Goal: Information Seeking & Learning: Learn about a topic

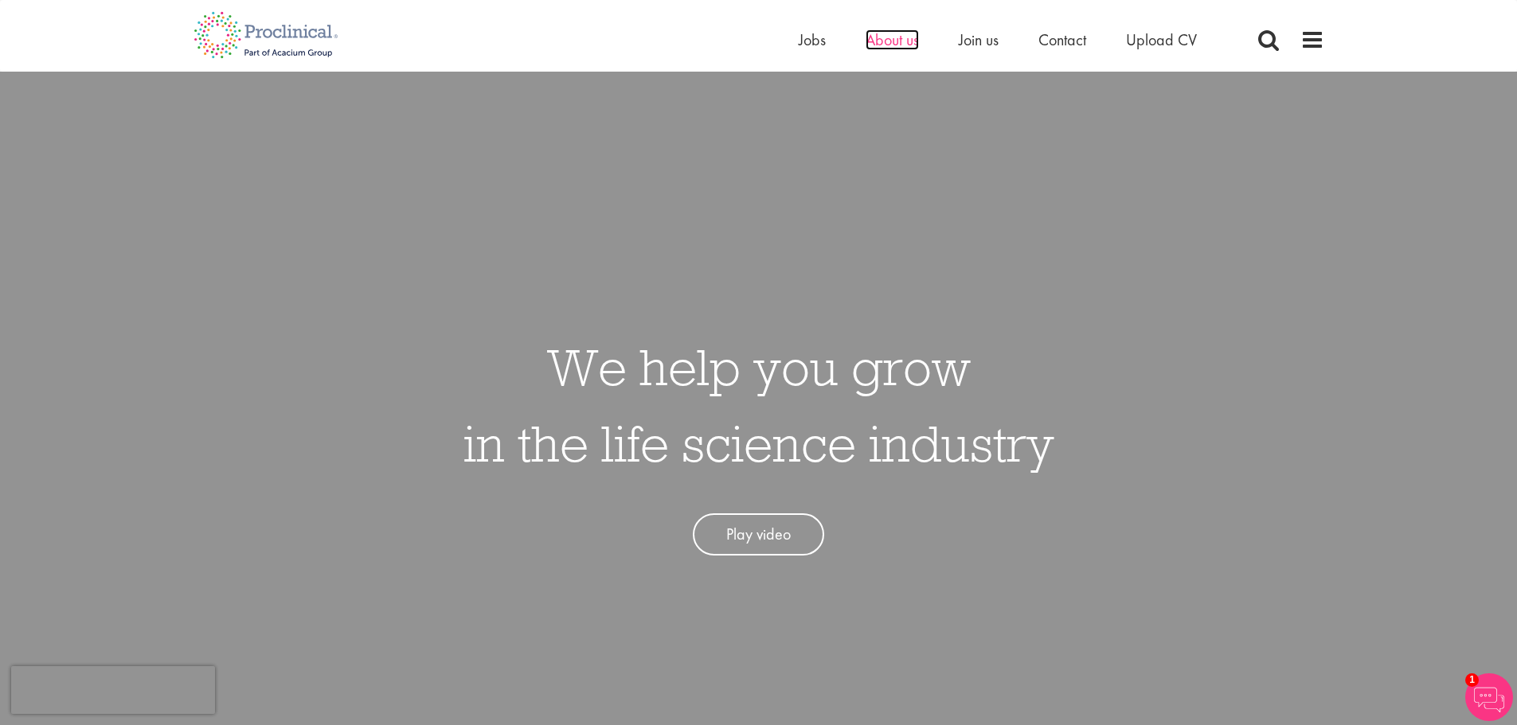
click at [898, 36] on span "About us" at bounding box center [891, 39] width 53 height 21
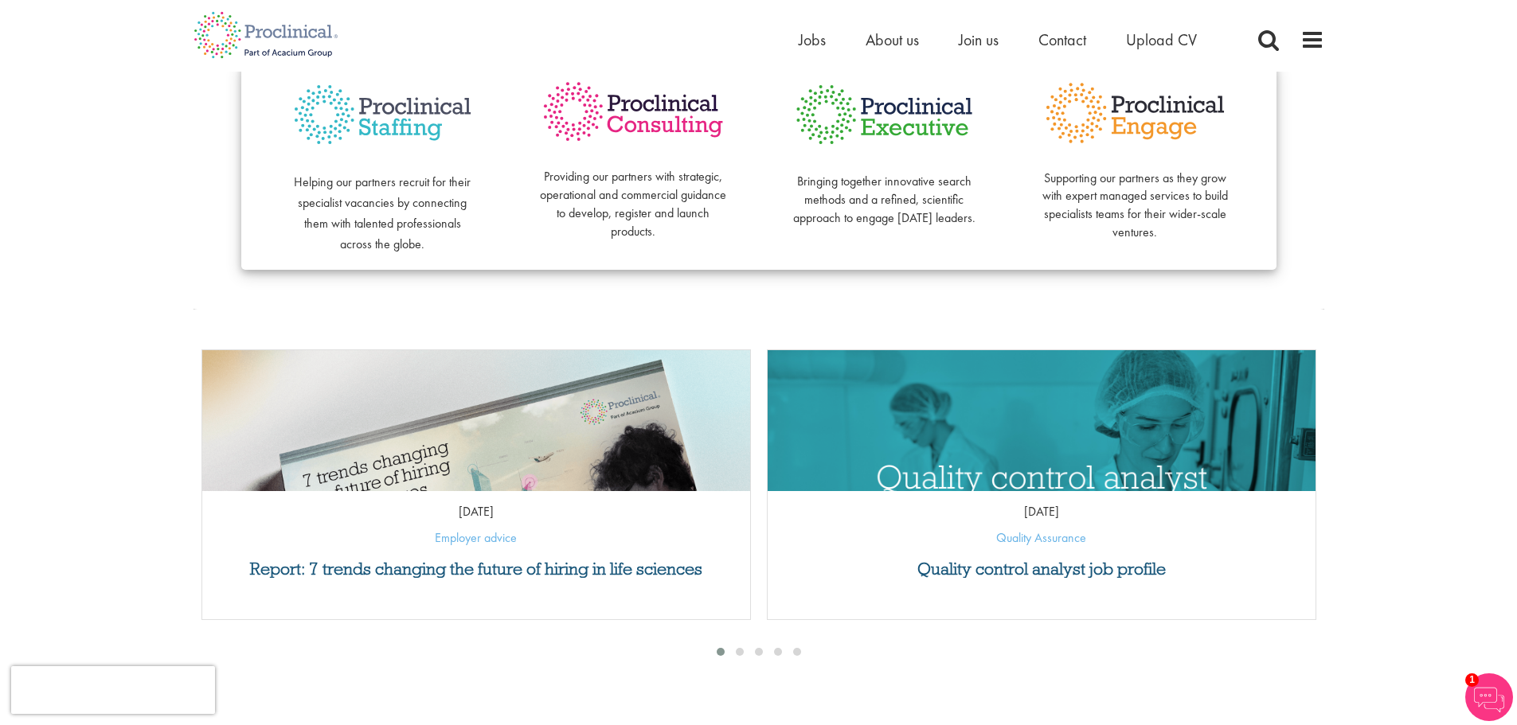
scroll to position [478, 0]
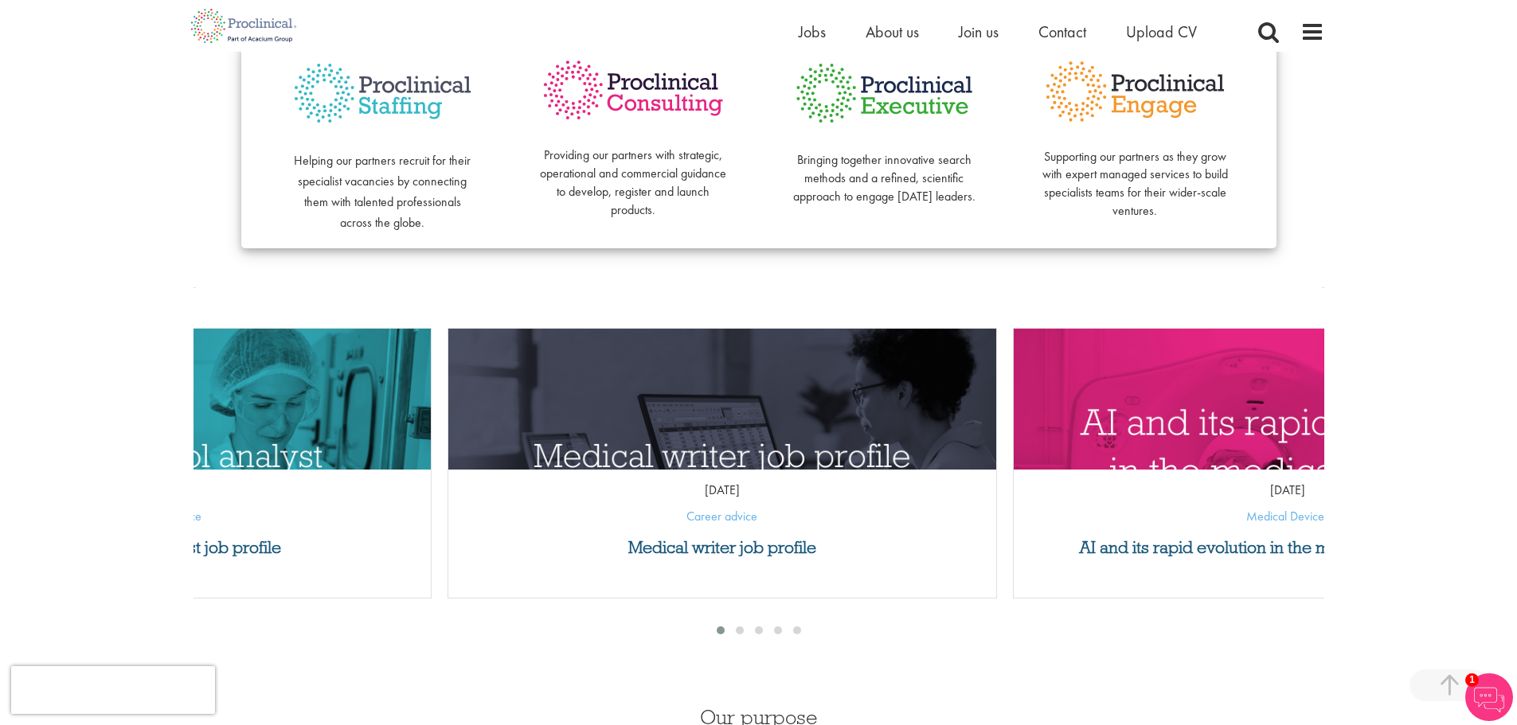
drag, startPoint x: 1256, startPoint y: 510, endPoint x: 331, endPoint y: 569, distance: 926.2
click at [334, 569] on div "Quality control analyst job profile 14 Aug 25 Quality Assurance" at bounding box center [156, 463] width 549 height 271
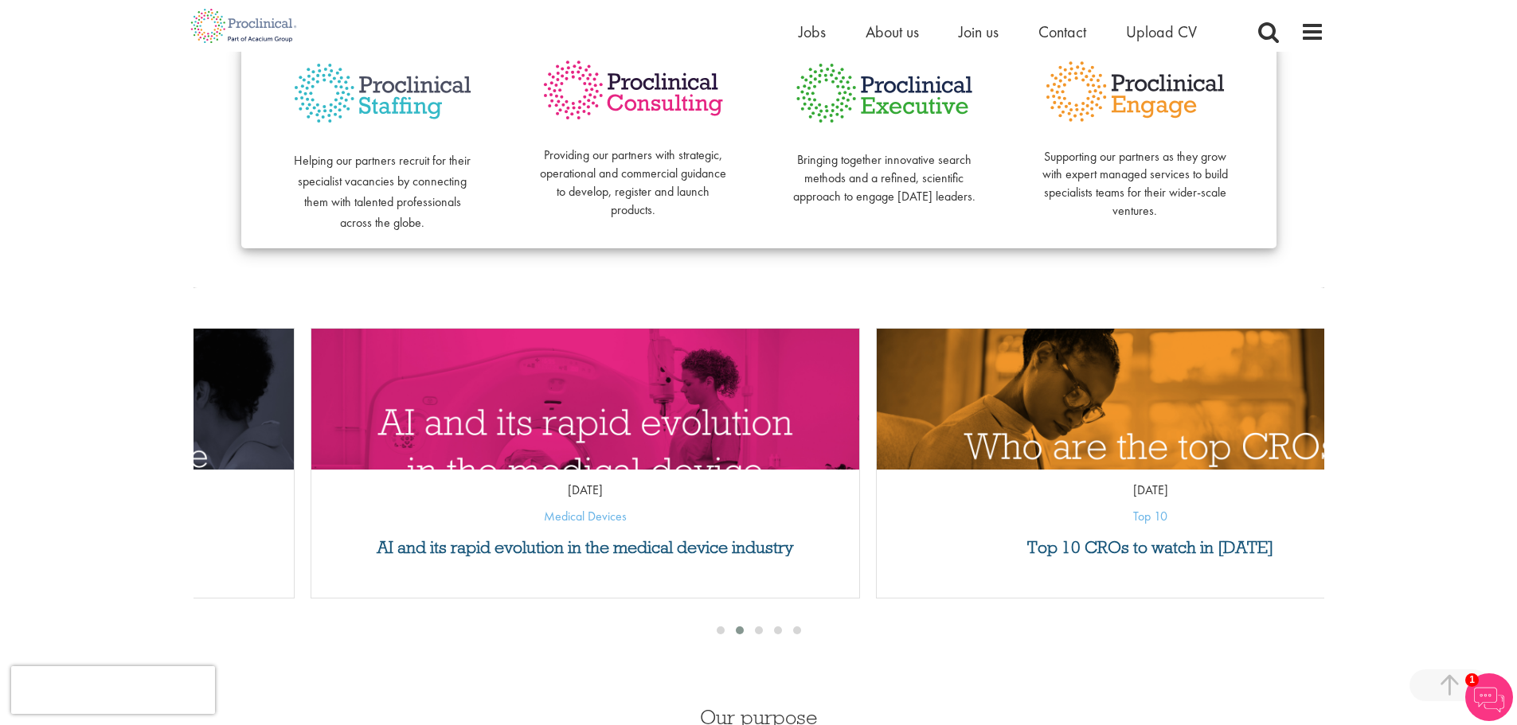
drag, startPoint x: 1127, startPoint y: 498, endPoint x: 239, endPoint y: 525, distance: 888.9
click at [311, 525] on div "07 Apr 25 Medical Devices" at bounding box center [585, 498] width 548 height 72
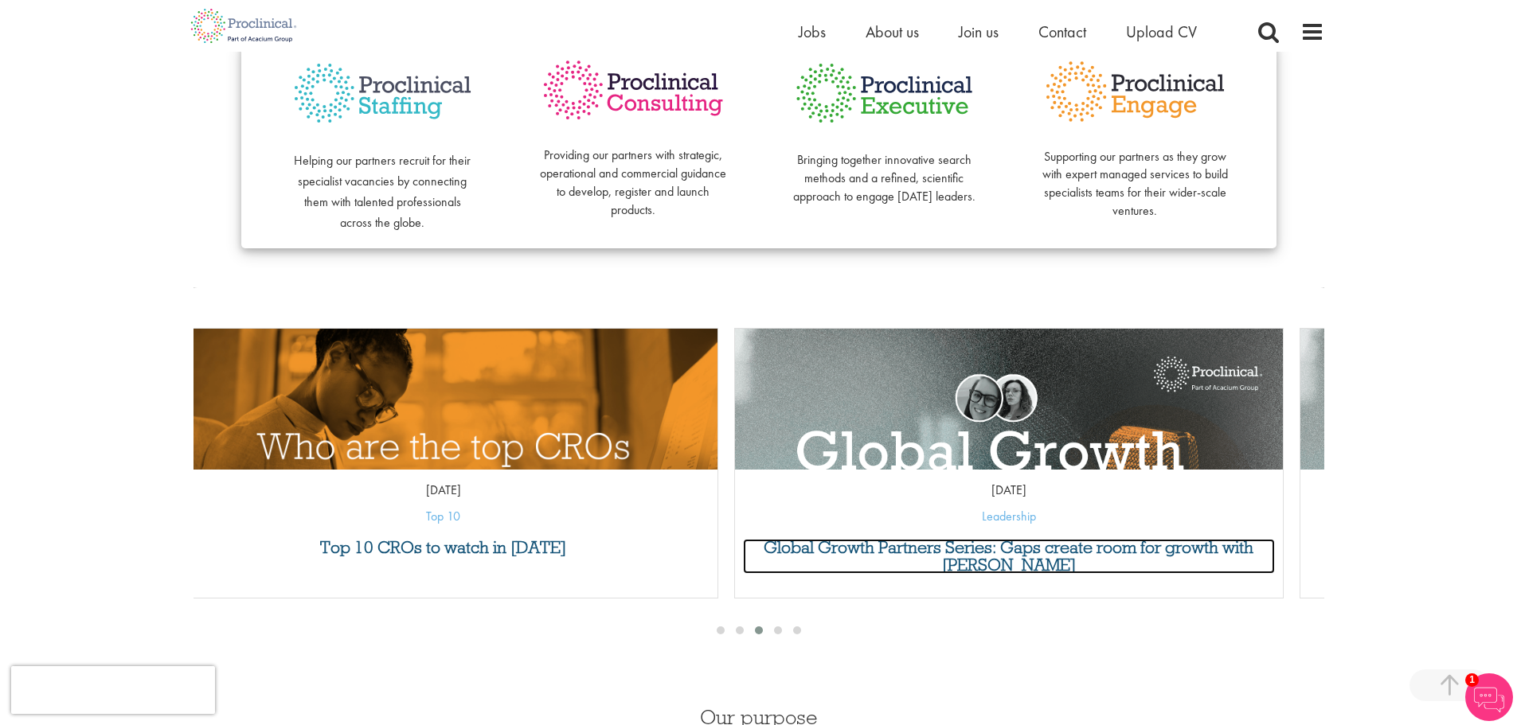
drag, startPoint x: 1229, startPoint y: 573, endPoint x: 674, endPoint y: 584, distance: 555.8
click at [734, 584] on div "Global Growth Partners Series: Gaps create room for growth with Amanda Langel 2…" at bounding box center [1008, 463] width 549 height 271
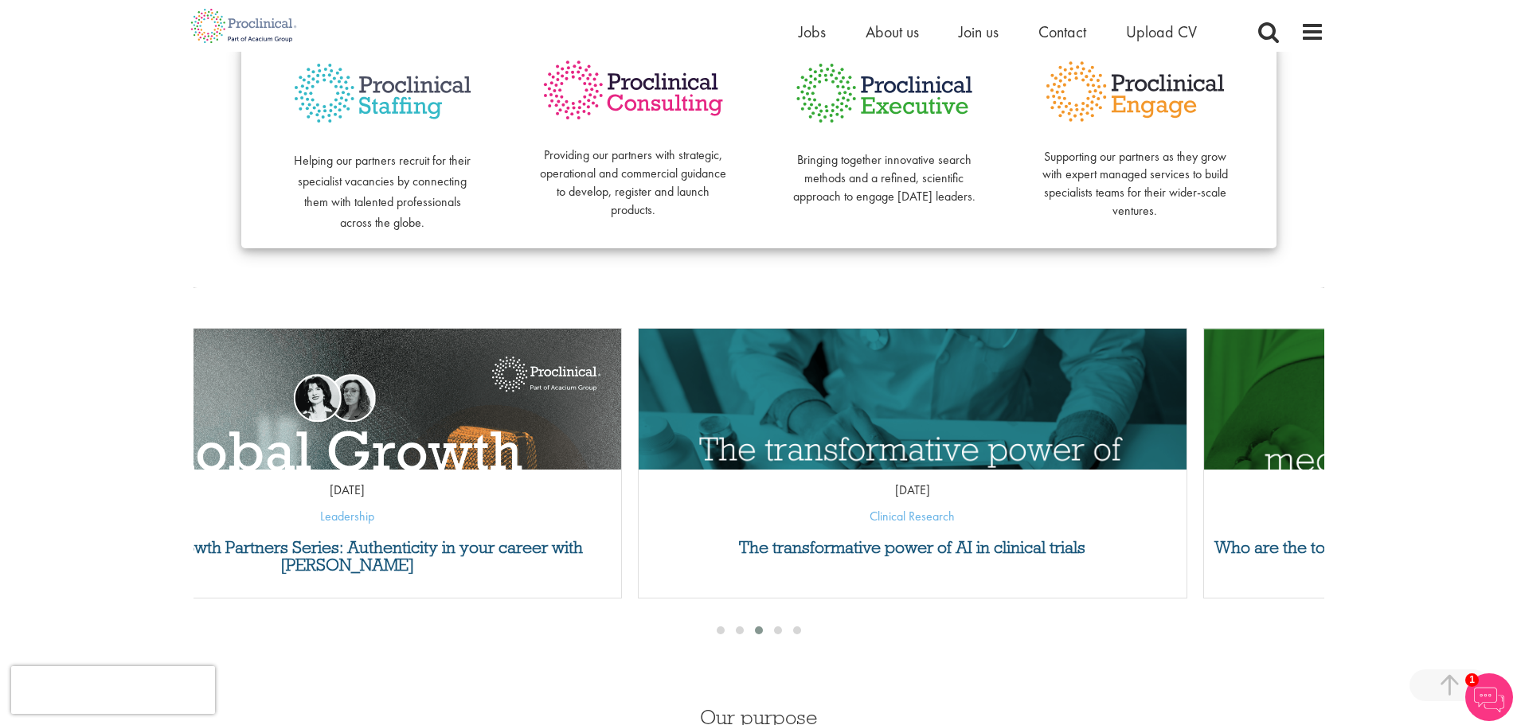
drag, startPoint x: 1216, startPoint y: 577, endPoint x: 467, endPoint y: 592, distance: 749.3
click at [471, 592] on div "Global Growth Partners Series: Authenticity in your career with Cristina Flores…" at bounding box center [346, 463] width 549 height 271
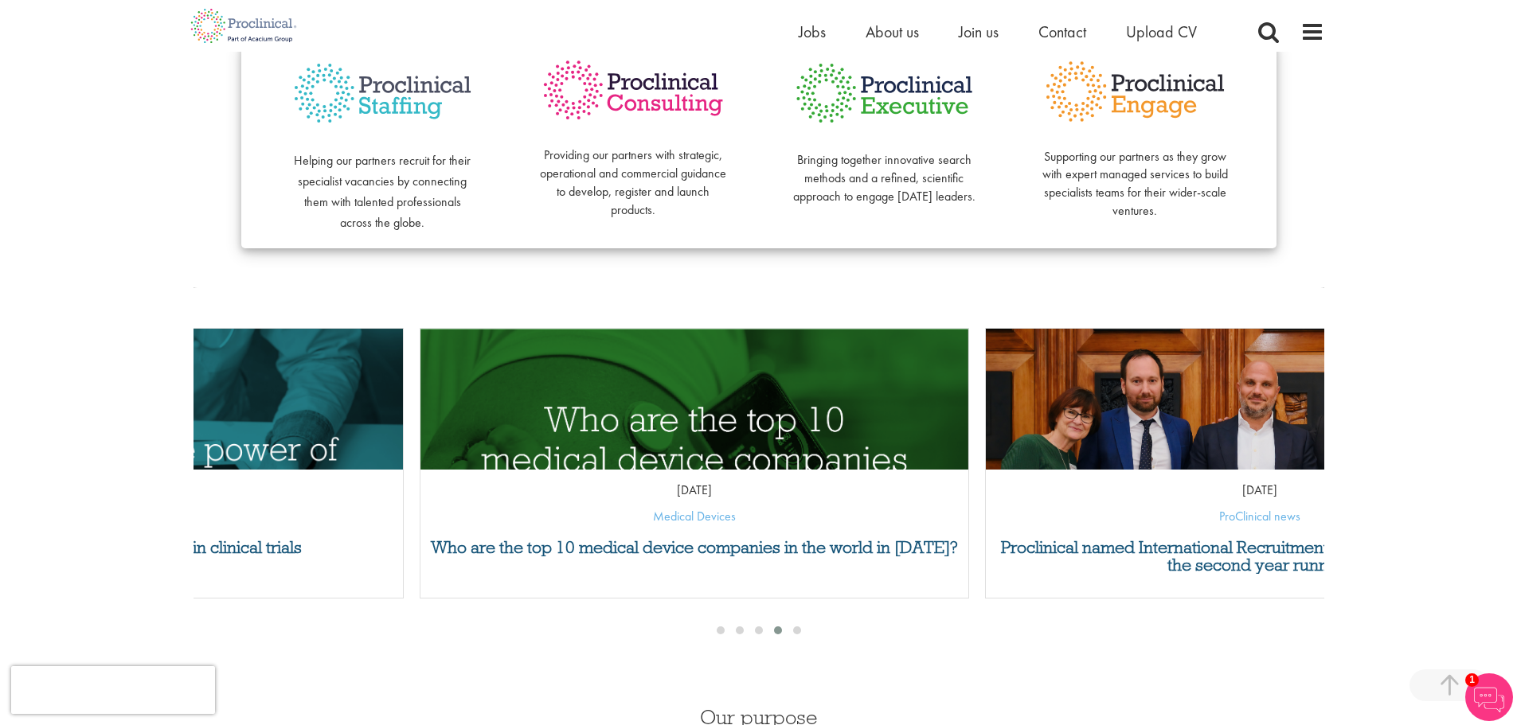
drag, startPoint x: 1123, startPoint y: 579, endPoint x: 434, endPoint y: 587, distance: 689.5
click at [461, 587] on div "Who are the top 10 medical device companies in the world in 2024? 25 Oct 24 Med…" at bounding box center [694, 463] width 549 height 271
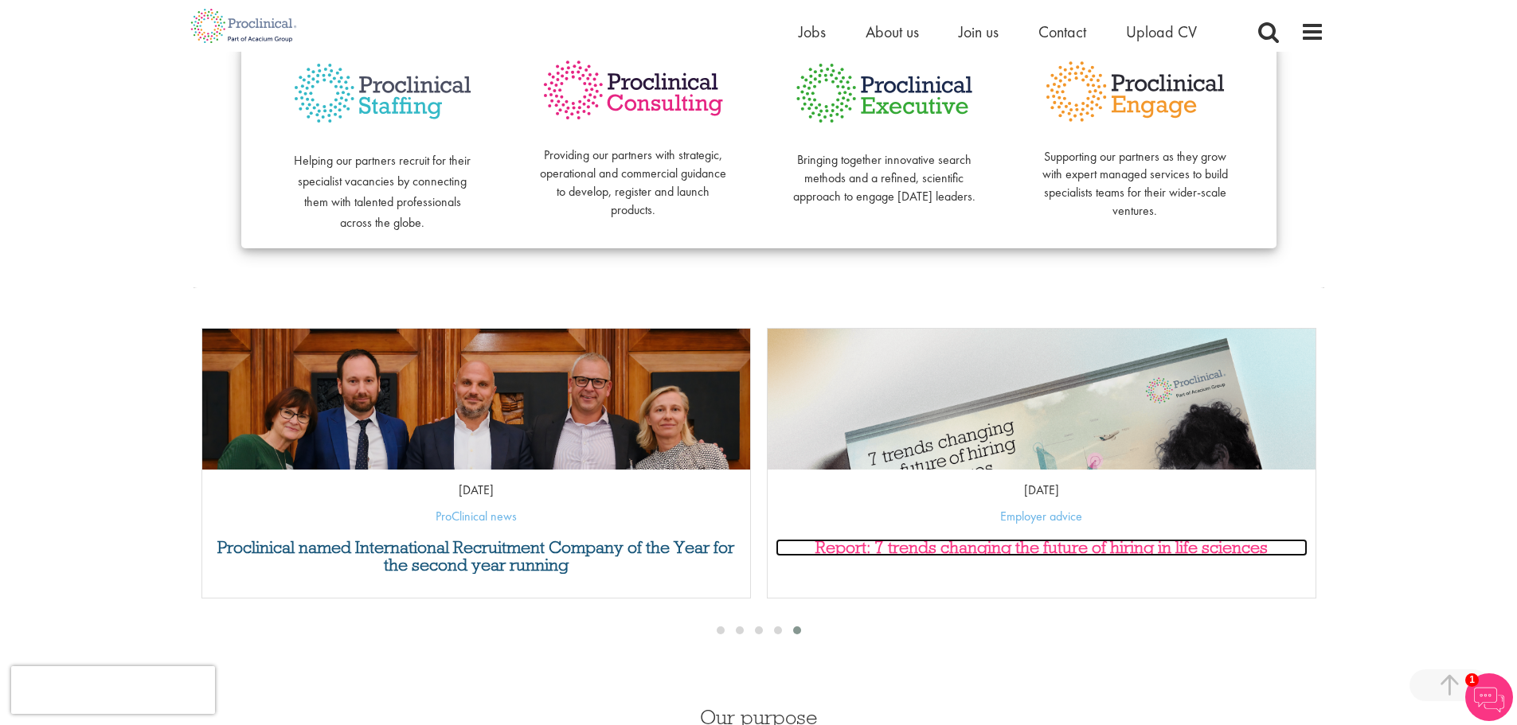
click at [936, 540] on h3 "Report: 7 trends changing the future of hiring in life sciences" at bounding box center [1041, 548] width 532 height 18
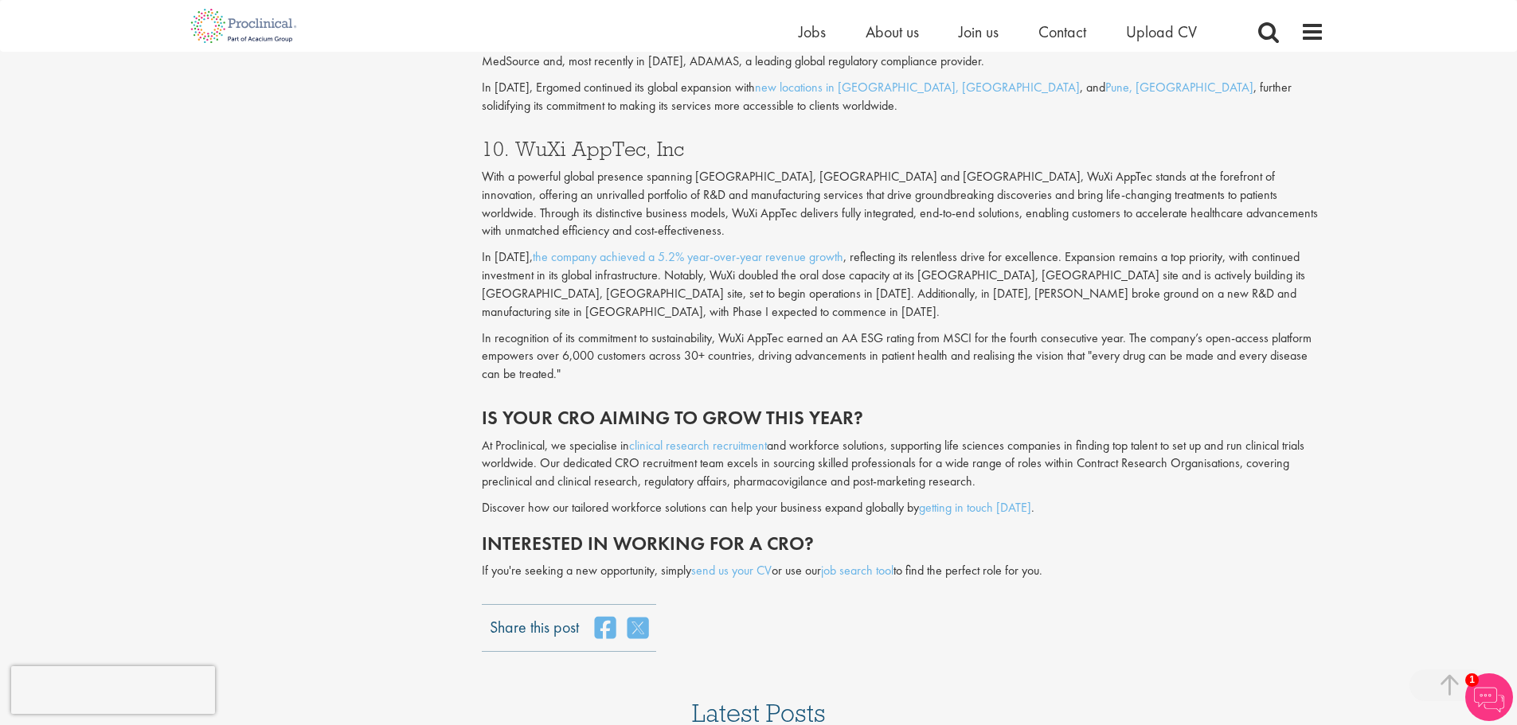
scroll to position [3662, 0]
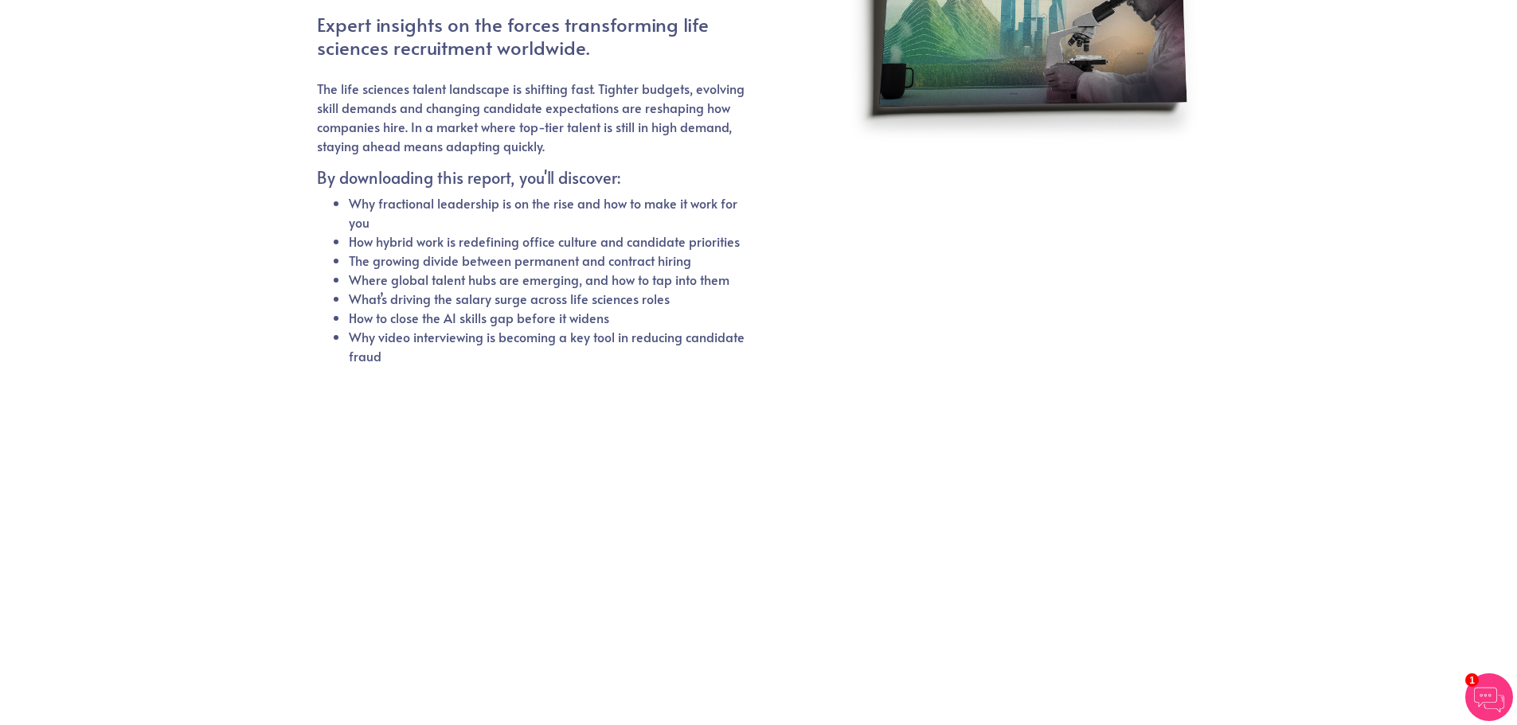
scroll to position [96, 0]
